Goal: Task Accomplishment & Management: Use online tool/utility

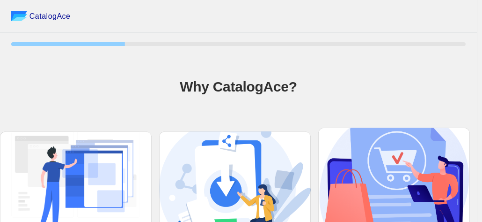
scroll to position [118, 0]
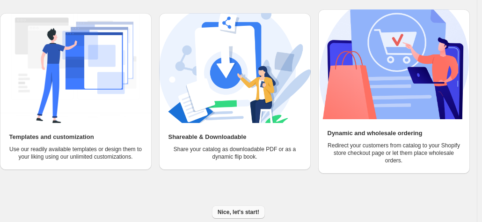
click at [238, 209] on span "Nice, let's start!" at bounding box center [239, 211] width 42 height 7
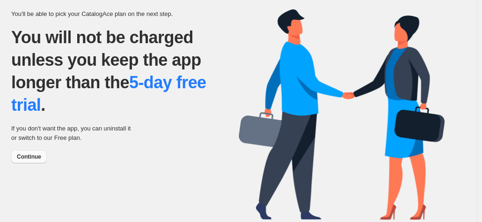
click at [30, 154] on span "Continue" at bounding box center [29, 156] width 24 height 7
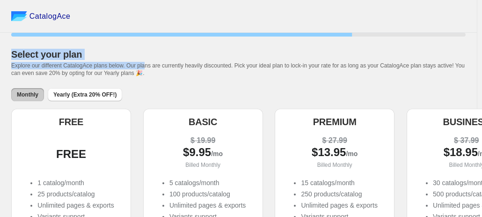
drag, startPoint x: 61, startPoint y: 35, endPoint x: 144, endPoint y: 66, distance: 88.8
click at [144, 66] on div "CatalogAce 75 % Select your plan Explore our different CatalogAce plans below. …" at bounding box center [238, 220] width 477 height 440
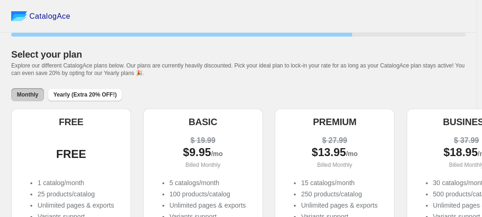
click at [207, 65] on span "Explore our different CatalogAce plans below. Our plans are currently heavily d…" at bounding box center [238, 69] width 454 height 14
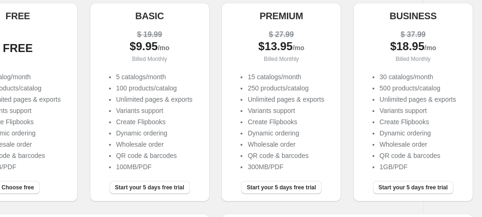
scroll to position [106, 53]
click at [421, 191] on span "Start your 5 days free trial" at bounding box center [413, 187] width 69 height 7
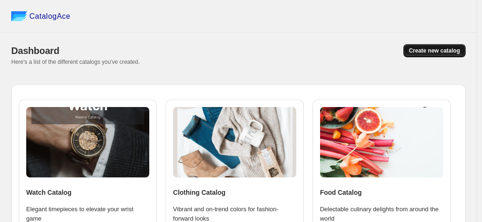
click at [422, 46] on button "Create new catalog" at bounding box center [435, 50] width 62 height 13
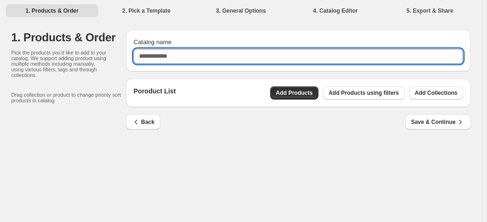
click at [256, 56] on input "Catalog name" at bounding box center [298, 56] width 330 height 15
type input "**********"
click at [345, 95] on span "Add Products using filters" at bounding box center [364, 92] width 70 height 7
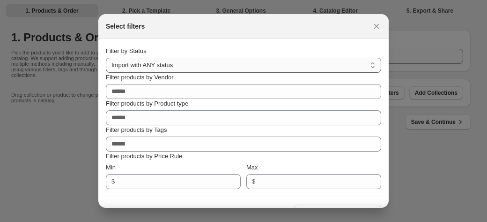
click at [167, 61] on select "**********" at bounding box center [243, 65] width 275 height 15
select select "******"
click at [106, 58] on select "**********" at bounding box center [243, 65] width 275 height 15
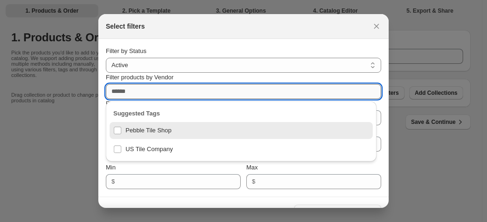
click at [164, 93] on input "Filter products by Vendor" at bounding box center [243, 91] width 275 height 15
click at [116, 131] on div "Pebble Tile Shop" at bounding box center [241, 130] width 256 height 13
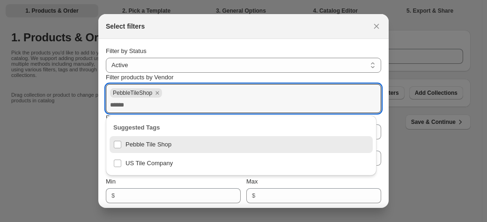
click at [205, 74] on div "Filter products by Vendor" at bounding box center [243, 77] width 275 height 9
click at [288, 179] on div "Max" at bounding box center [313, 181] width 135 height 9
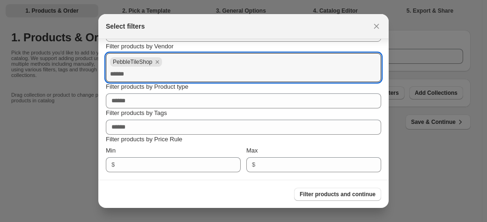
scroll to position [30, 0]
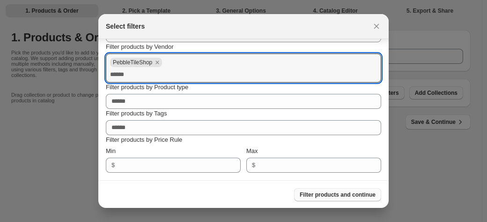
click at [322, 194] on span "Filter products and continue" at bounding box center [338, 194] width 76 height 7
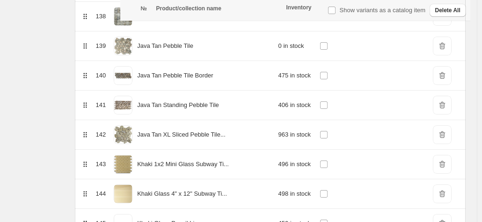
scroll to position [11495, 0]
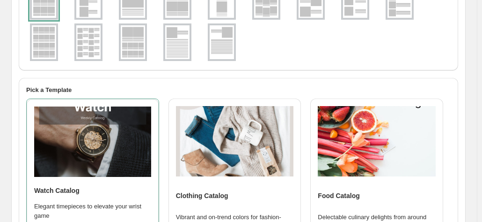
scroll to position [0, 0]
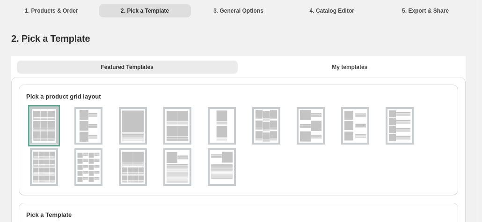
click at [45, 118] on div at bounding box center [44, 125] width 28 height 37
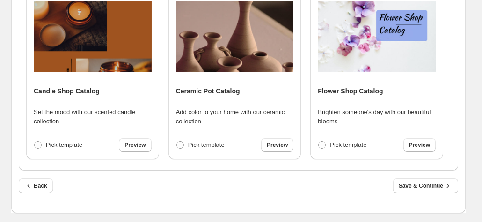
scroll to position [1302, 0]
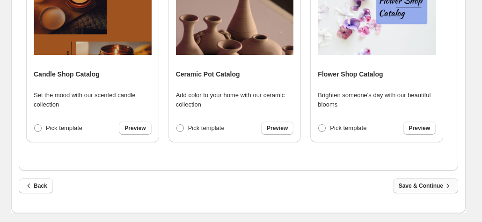
click at [433, 184] on span "Save & Continue" at bounding box center [426, 185] width 54 height 9
select select "**********"
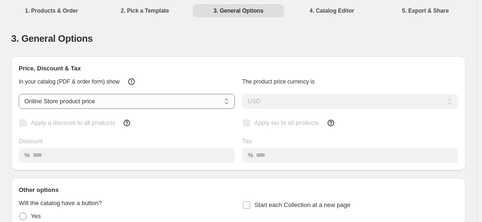
scroll to position [0, 0]
click at [121, 98] on select "**********" at bounding box center [127, 101] width 216 height 15
click at [141, 98] on select "**********" at bounding box center [127, 100] width 216 height 15
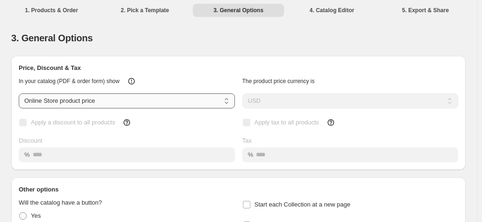
click at [141, 98] on select "**********" at bounding box center [127, 100] width 216 height 15
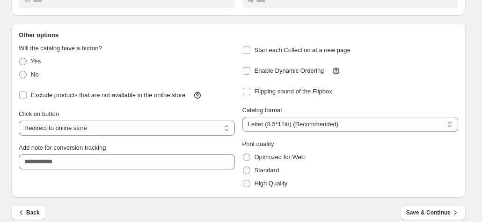
scroll to position [165, 0]
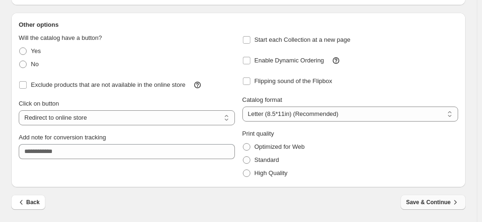
click at [444, 203] on span "Save & Continue" at bounding box center [434, 201] width 54 height 9
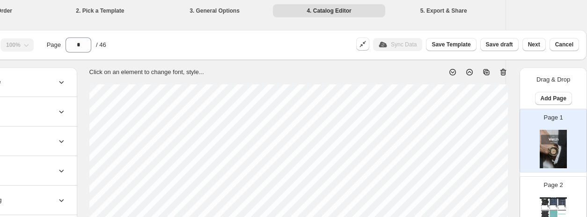
scroll to position [67, 76]
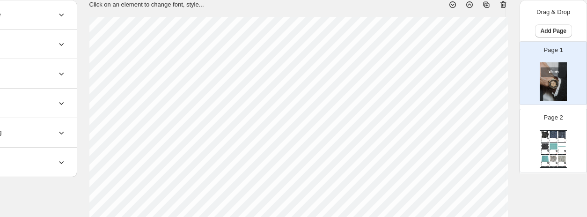
click at [487, 110] on div "Page 2 Watch Catalog Alor Black Flower Pebble Stone Mosaic Tiles - Super Black …" at bounding box center [549, 136] width 59 height 63
type input "*"
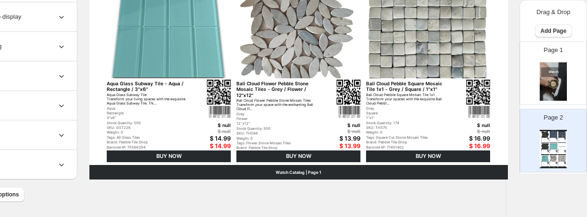
scroll to position [0, 76]
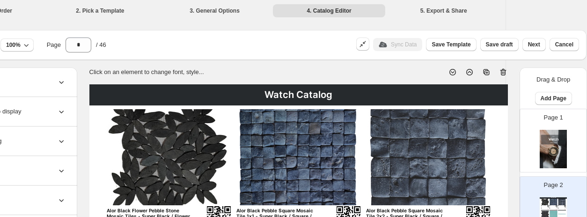
click at [294, 92] on div "Watch Catalog" at bounding box center [298, 94] width 419 height 21
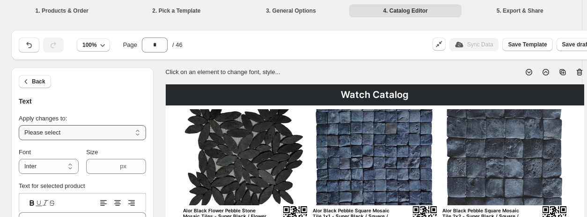
click at [82, 132] on select "**********" at bounding box center [82, 132] width 127 height 15
click at [92, 98] on div "Text" at bounding box center [82, 101] width 127 height 10
click at [299, 12] on li "3. General Options" at bounding box center [291, 10] width 113 height 13
click at [21, 49] on button "button" at bounding box center [29, 44] width 21 height 15
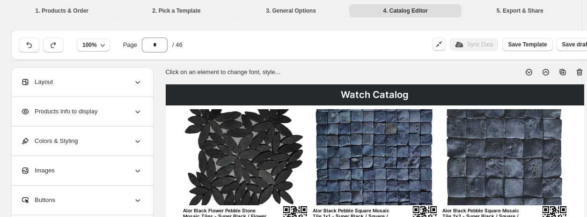
click at [108, 112] on div "Products info to display" at bounding box center [82, 111] width 122 height 29
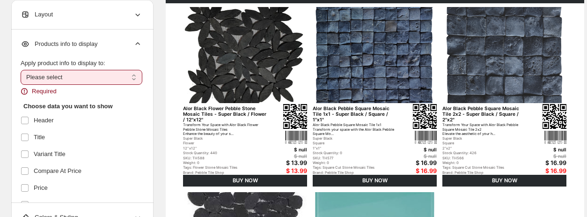
click at [53, 76] on select "**********" at bounding box center [82, 77] width 122 height 15
select select "*********"
click at [21, 70] on select "**********" at bounding box center [82, 77] width 122 height 15
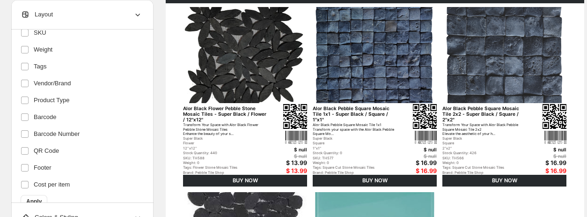
scroll to position [256, 0]
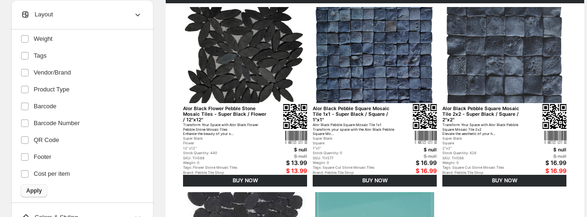
click at [34, 191] on span "Apply" at bounding box center [33, 190] width 15 height 7
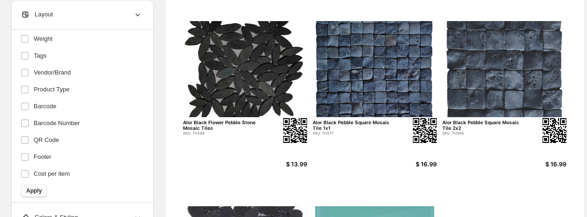
click at [31, 187] on span "Apply" at bounding box center [33, 190] width 15 height 7
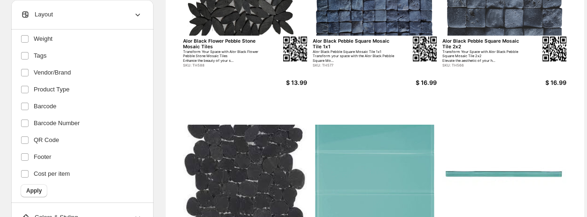
scroll to position [170, 0]
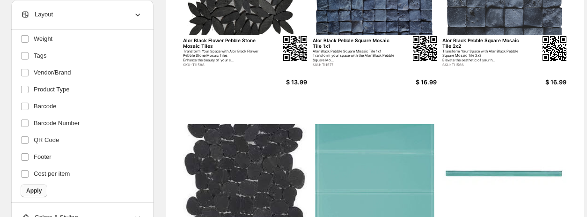
click at [32, 192] on span "Apply" at bounding box center [33, 190] width 15 height 7
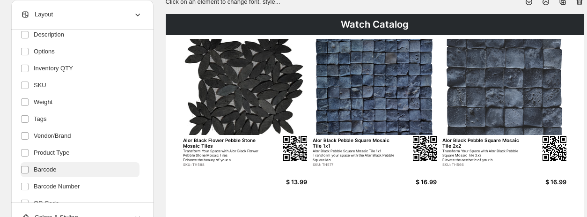
scroll to position [256, 0]
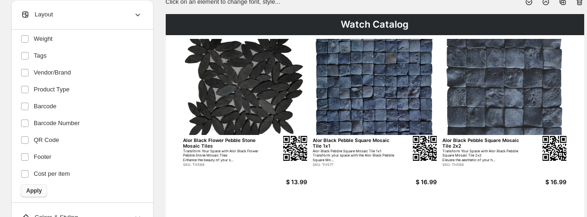
click at [34, 191] on span "Apply" at bounding box center [33, 190] width 15 height 7
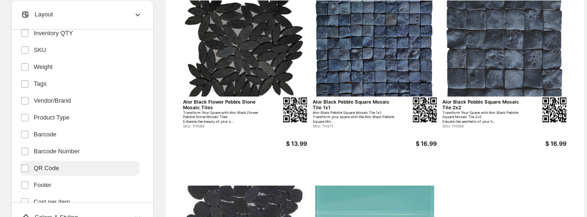
scroll to position [255, 0]
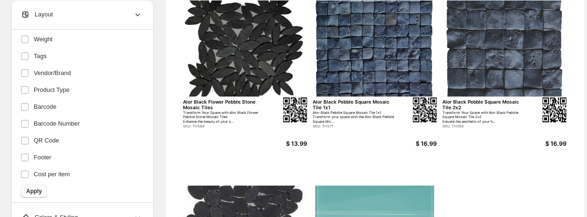
click at [40, 189] on span "Apply" at bounding box center [33, 190] width 15 height 7
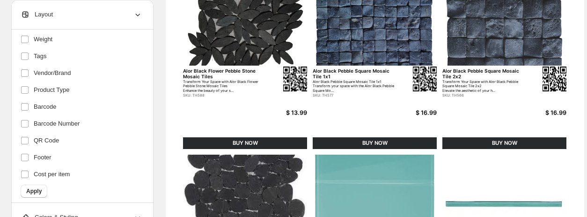
scroll to position [256, 0]
click at [36, 188] on span "Apply" at bounding box center [33, 190] width 15 height 7
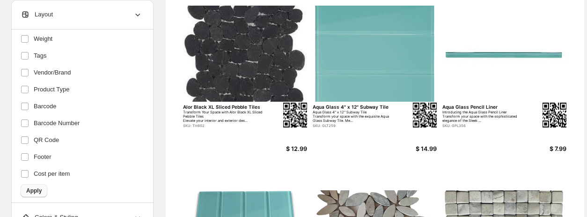
click at [37, 189] on span "Apply" at bounding box center [33, 190] width 15 height 7
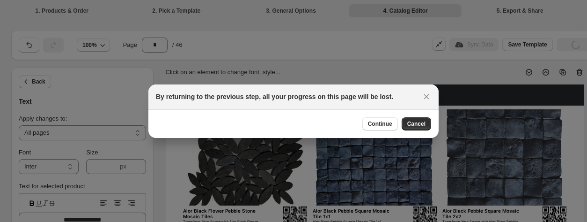
select select "**********"
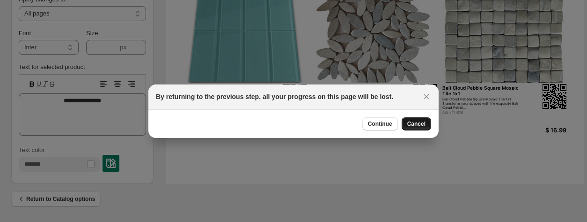
click at [415, 124] on span "Cancel" at bounding box center [416, 123] width 18 height 7
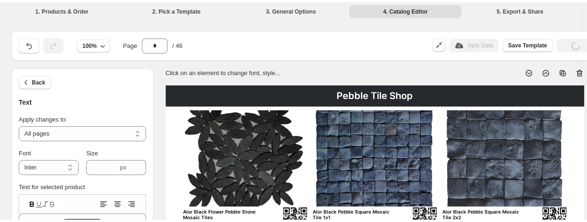
scroll to position [0, 0]
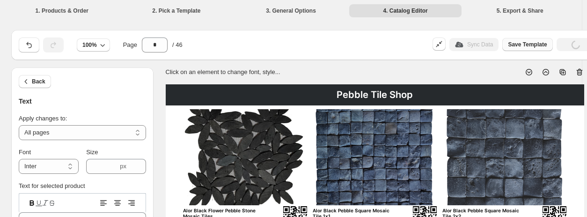
click at [533, 45] on span "Save Template" at bounding box center [527, 44] width 39 height 7
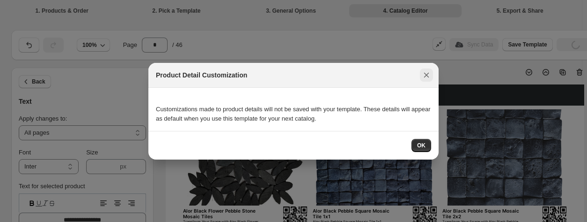
click at [427, 75] on icon ":rgq:" at bounding box center [426, 74] width 9 height 9
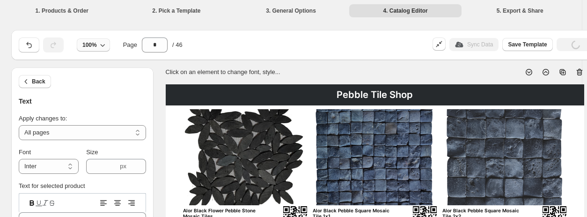
click at [92, 42] on span "100%" at bounding box center [89, 44] width 15 height 7
click at [92, 86] on button "75%" at bounding box center [92, 81] width 34 height 15
type input "****"
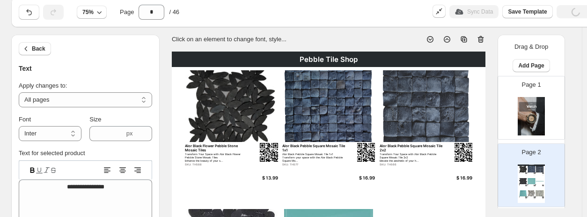
scroll to position [36, 0]
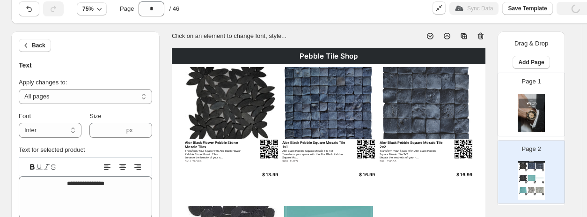
click at [537, 99] on img at bounding box center [531, 113] width 27 height 38
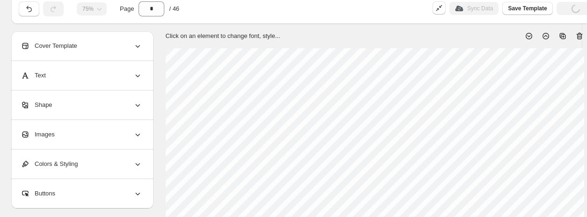
click at [580, 35] on icon at bounding box center [579, 35] width 9 height 9
type input "*"
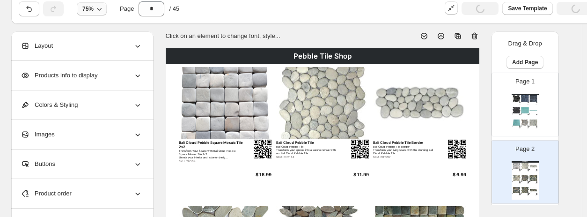
click at [92, 7] on span "75%" at bounding box center [87, 8] width 11 height 7
click at [91, 33] on button "50%" at bounding box center [91, 28] width 31 height 15
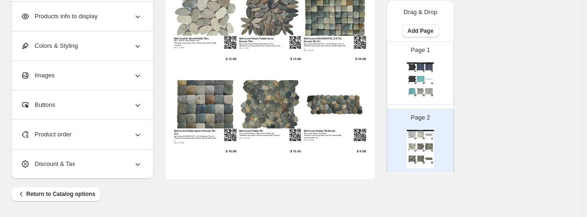
scroll to position [41, 0]
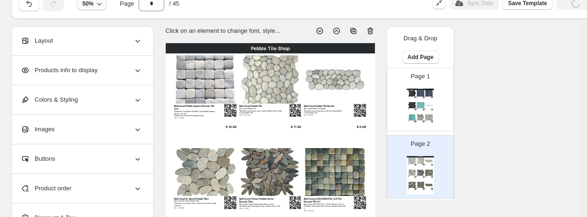
click at [97, 5] on icon "button" at bounding box center [99, 3] width 9 height 9
click at [96, 43] on button "75%" at bounding box center [91, 39] width 31 height 15
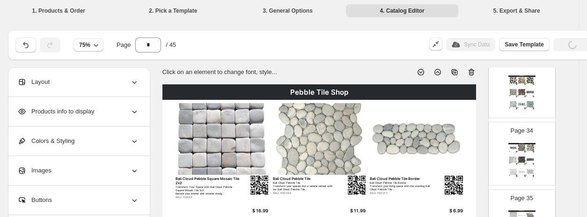
scroll to position [2230, 0]
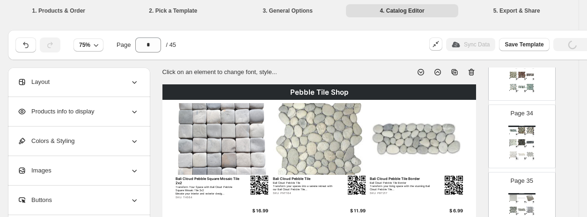
click at [568, 46] on div "Save draft" at bounding box center [573, 44] width 38 height 13
click at [525, 11] on li "5. Export & Share" at bounding box center [516, 10] width 113 height 13
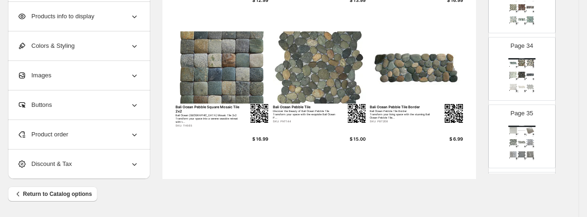
scroll to position [0, 3]
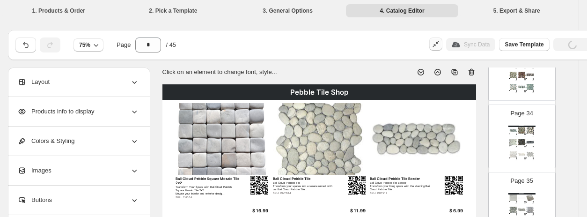
click at [439, 46] on icon "button" at bounding box center [435, 43] width 9 height 9
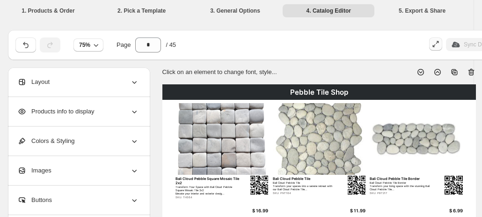
click at [439, 45] on icon "button" at bounding box center [435, 43] width 9 height 9
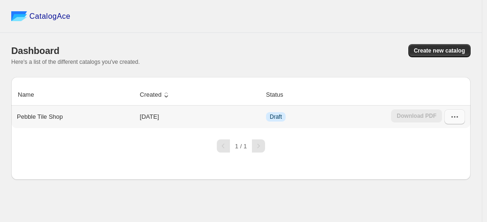
click at [452, 118] on icon "button" at bounding box center [454, 116] width 9 height 9
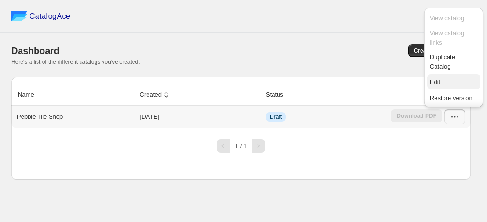
click at [436, 82] on span "Edit" at bounding box center [435, 81] width 10 height 7
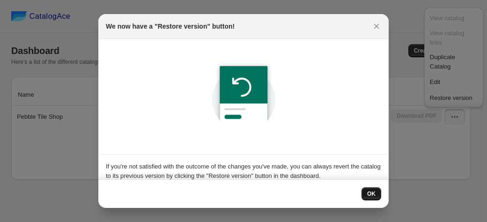
click at [372, 192] on span "OK" at bounding box center [371, 193] width 8 height 7
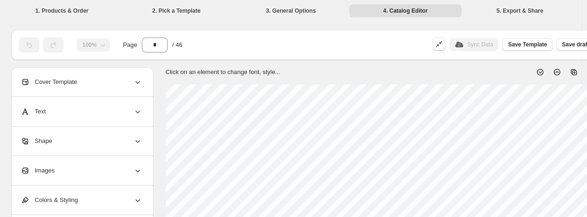
scroll to position [462, 0]
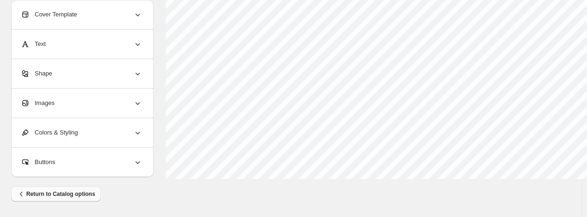
click at [90, 192] on span "Return to Catalog options" at bounding box center [56, 193] width 78 height 9
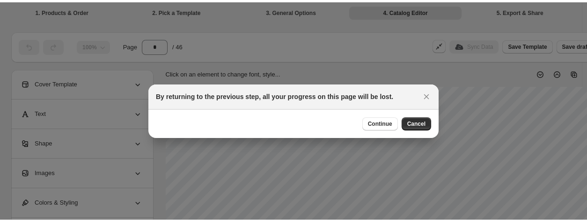
scroll to position [457, 0]
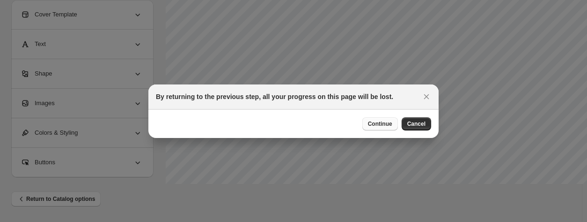
click at [392, 124] on span "Continue" at bounding box center [380, 123] width 24 height 7
select select "**********"
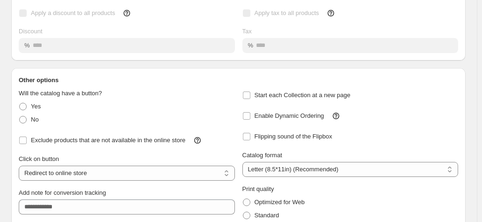
scroll to position [165, 0]
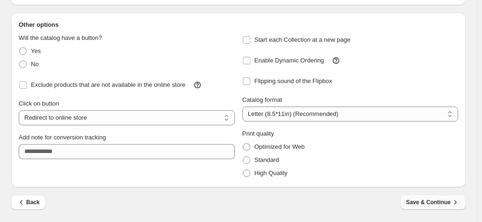
click at [453, 205] on span "Save & Continue" at bounding box center [434, 201] width 54 height 9
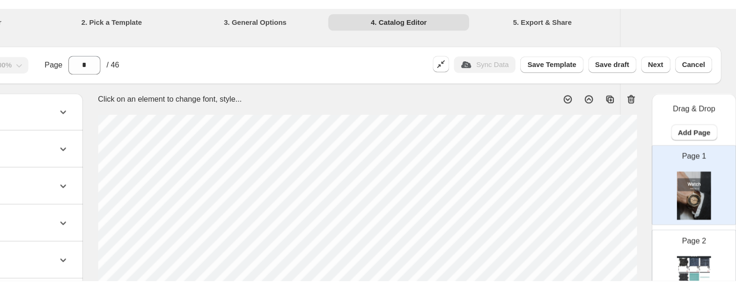
scroll to position [0, 0]
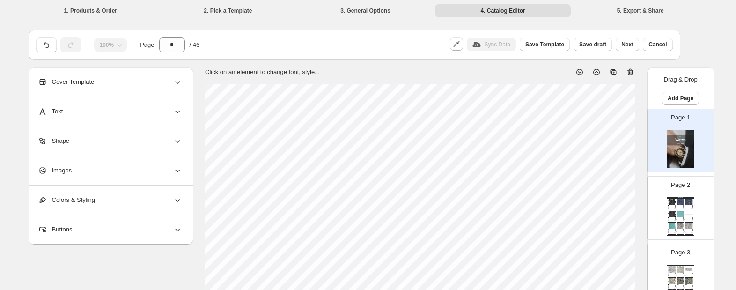
click at [487, 73] on icon at bounding box center [630, 71] width 9 height 9
type input "*"
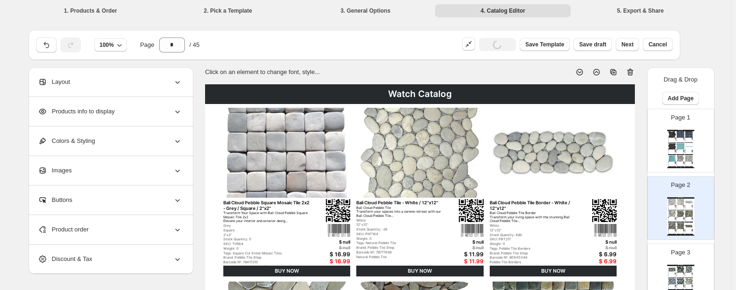
click at [415, 93] on div "Watch Catalog" at bounding box center [420, 94] width 430 height 20
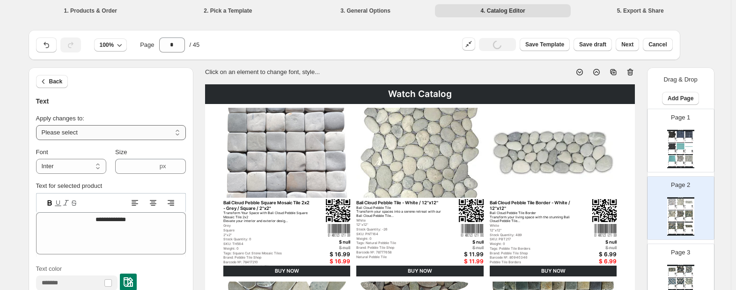
click at [78, 127] on select "**********" at bounding box center [111, 132] width 150 height 15
select select "**********"
click at [38, 125] on select "**********" at bounding box center [111, 132] width 150 height 15
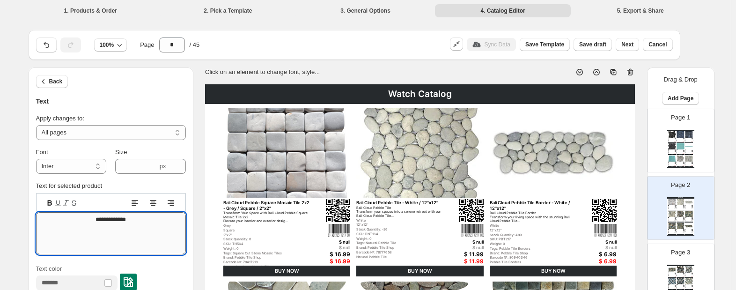
click at [105, 218] on textarea "**********" at bounding box center [111, 233] width 150 height 42
type textarea "**********"
click at [112, 47] on span "100%" at bounding box center [107, 44] width 15 height 7
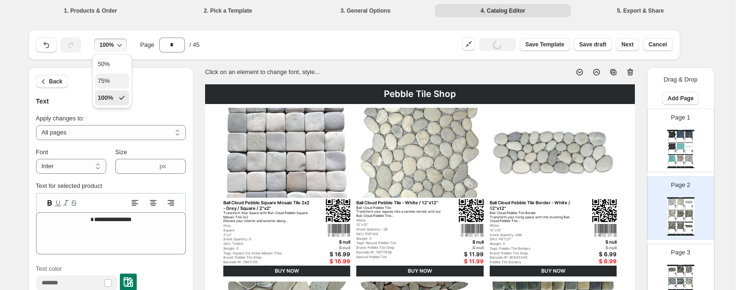
click at [114, 83] on button "75%" at bounding box center [112, 81] width 34 height 15
type input "****"
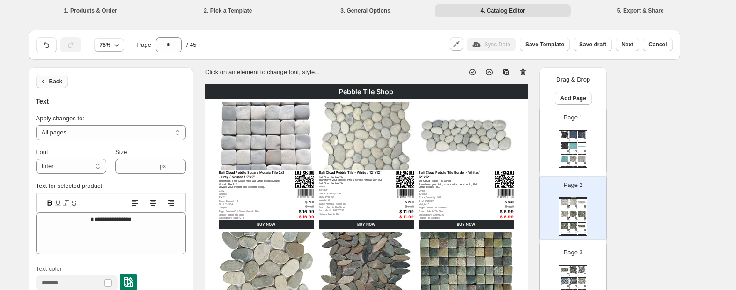
click at [58, 77] on button "Back" at bounding box center [52, 81] width 32 height 13
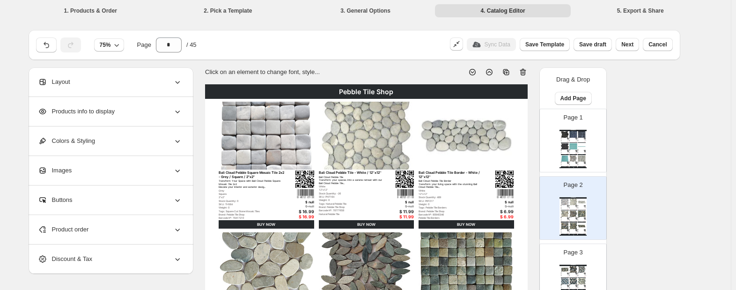
click at [126, 112] on div "Products info to display" at bounding box center [110, 111] width 144 height 29
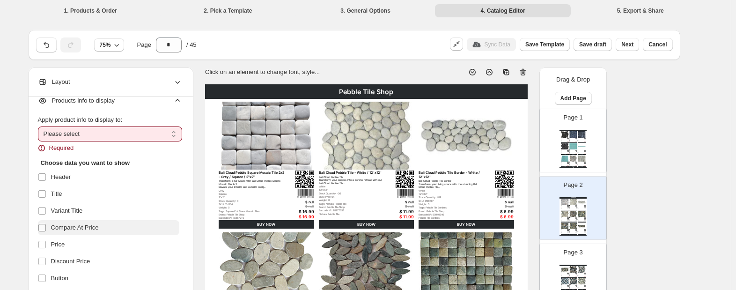
scroll to position [10, 0]
click at [63, 139] on select "**********" at bounding box center [110, 134] width 144 height 15
select select "*********"
click at [40, 127] on select "**********" at bounding box center [110, 134] width 144 height 15
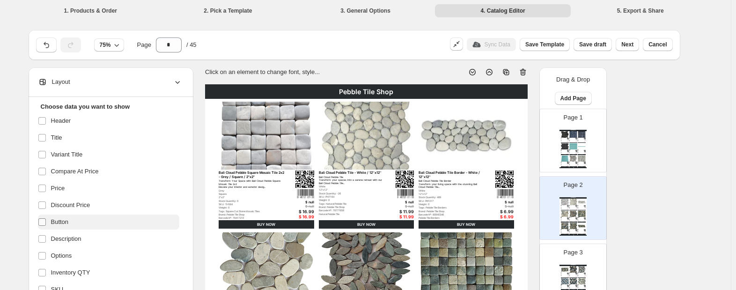
scroll to position [93, 0]
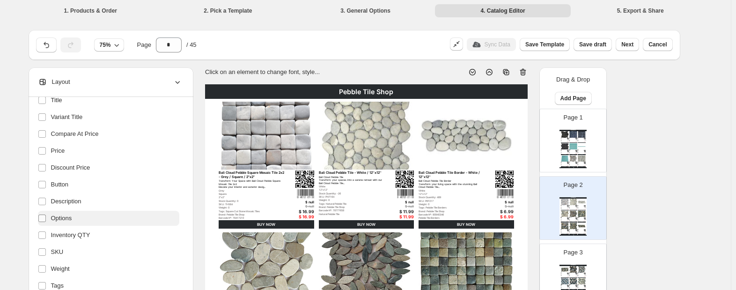
click at [41, 218] on ul "Header Title Variant Title Compare At Price Price Discount Price Button Descrip…" at bounding box center [108, 243] width 141 height 335
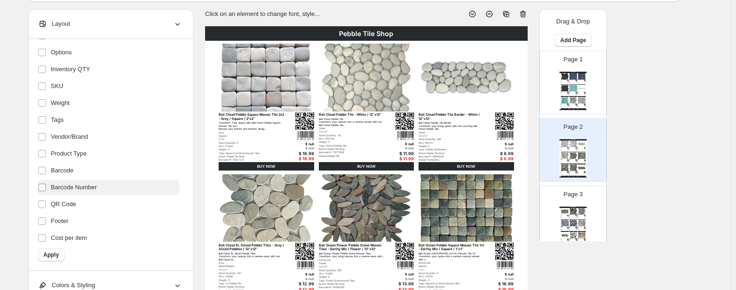
scroll to position [61, 0]
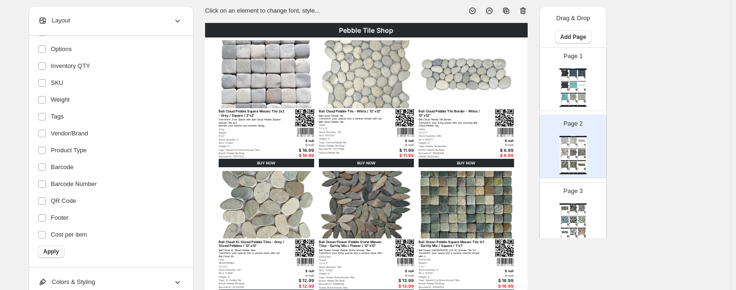
click at [47, 221] on span "Apply" at bounding box center [51, 251] width 15 height 7
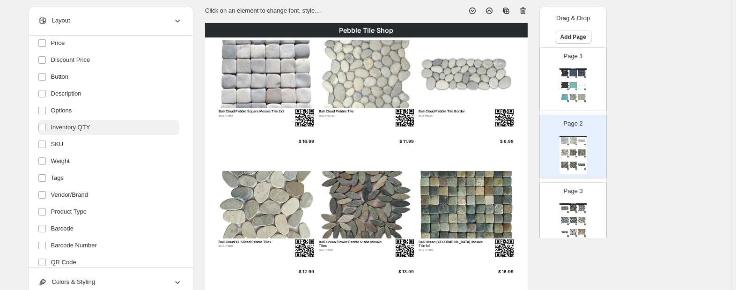
scroll to position [201, 0]
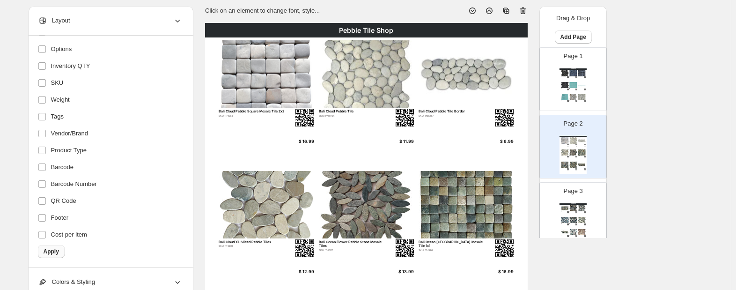
click at [50, 221] on span "Apply" at bounding box center [51, 251] width 15 height 7
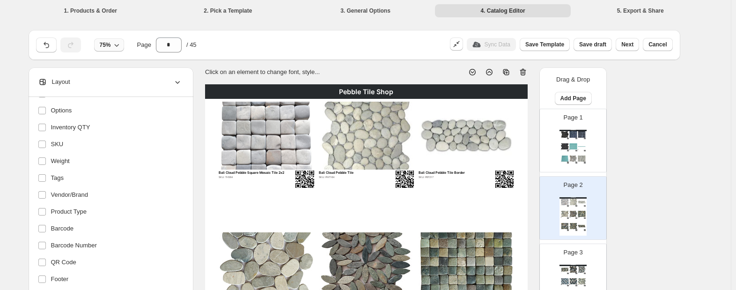
click at [115, 42] on icon "button" at bounding box center [116, 44] width 9 height 9
click at [109, 98] on div "100%" at bounding box center [105, 97] width 15 height 9
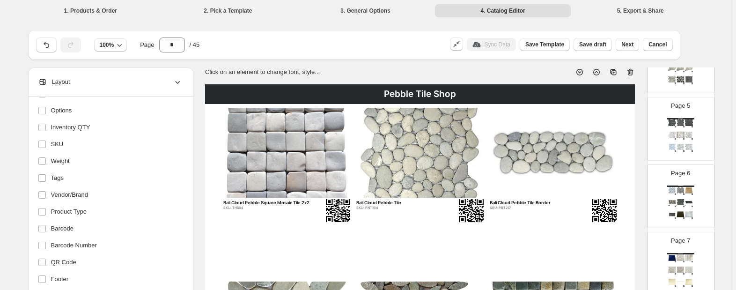
scroll to position [282, 0]
click at [487, 45] on span "Next" at bounding box center [628, 44] width 12 height 7
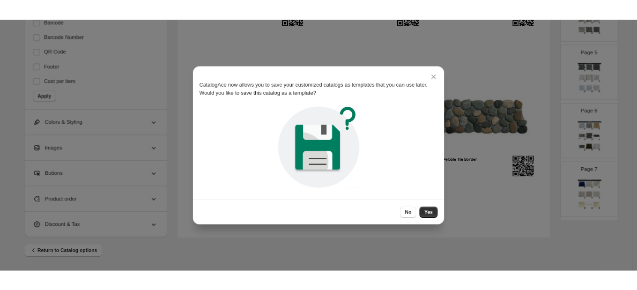
scroll to position [0, 0]
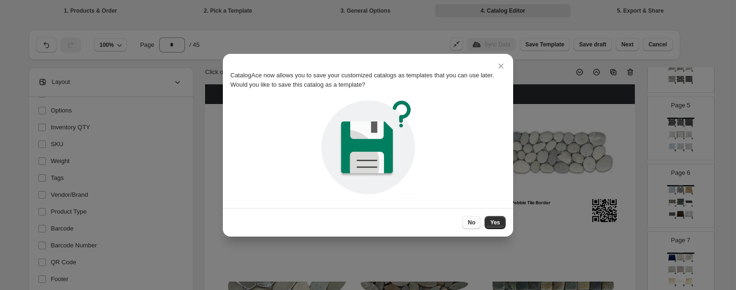
click at [475, 221] on span "No" at bounding box center [471, 222] width 7 height 7
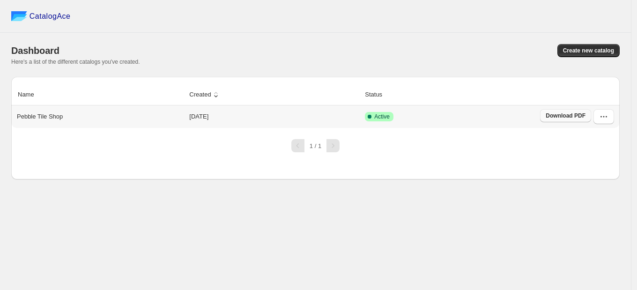
click at [560, 121] on link "Download PDF" at bounding box center [565, 115] width 51 height 13
click at [602, 119] on icon "button" at bounding box center [603, 116] width 9 height 9
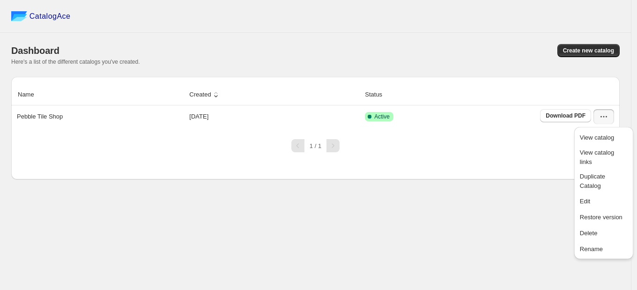
click at [458, 231] on div "CatalogAce Dashboard Create new catalog Here's a list of the different catalogs…" at bounding box center [315, 145] width 631 height 290
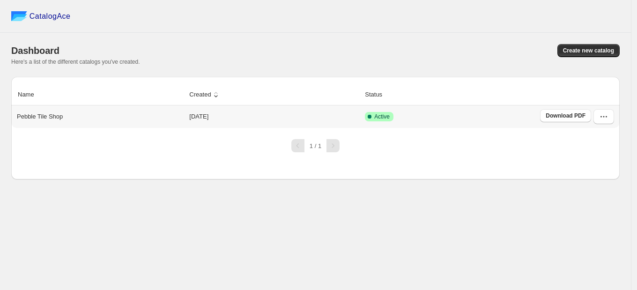
click at [206, 117] on td "[DATE]" at bounding box center [274, 116] width 176 height 22
